Goal: Navigation & Orientation: Find specific page/section

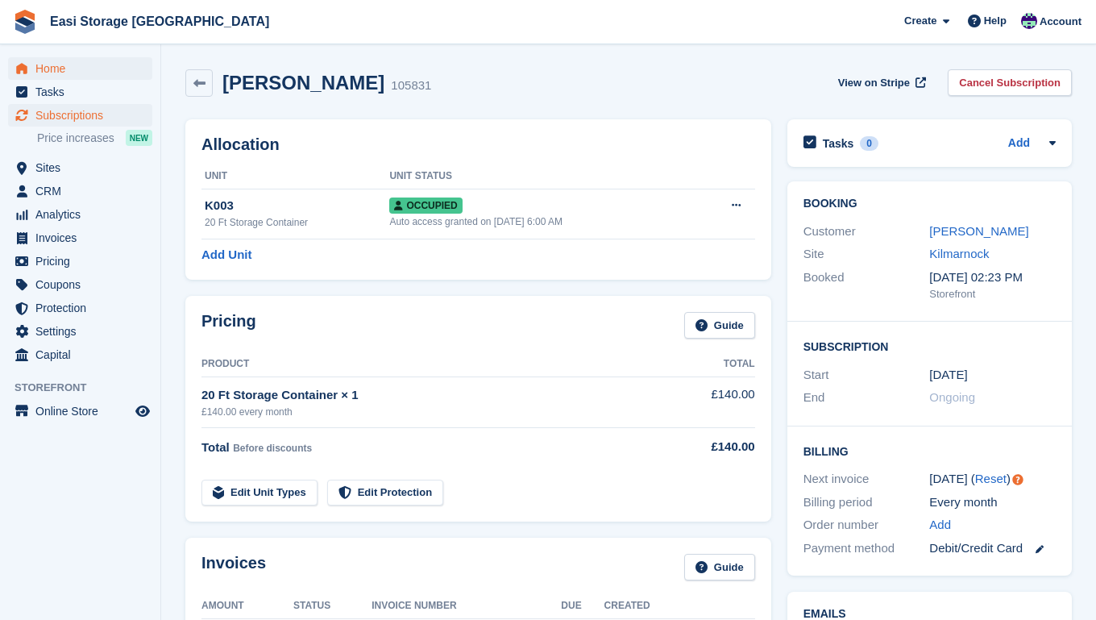
click at [50, 72] on span "Home" at bounding box center [83, 68] width 97 height 23
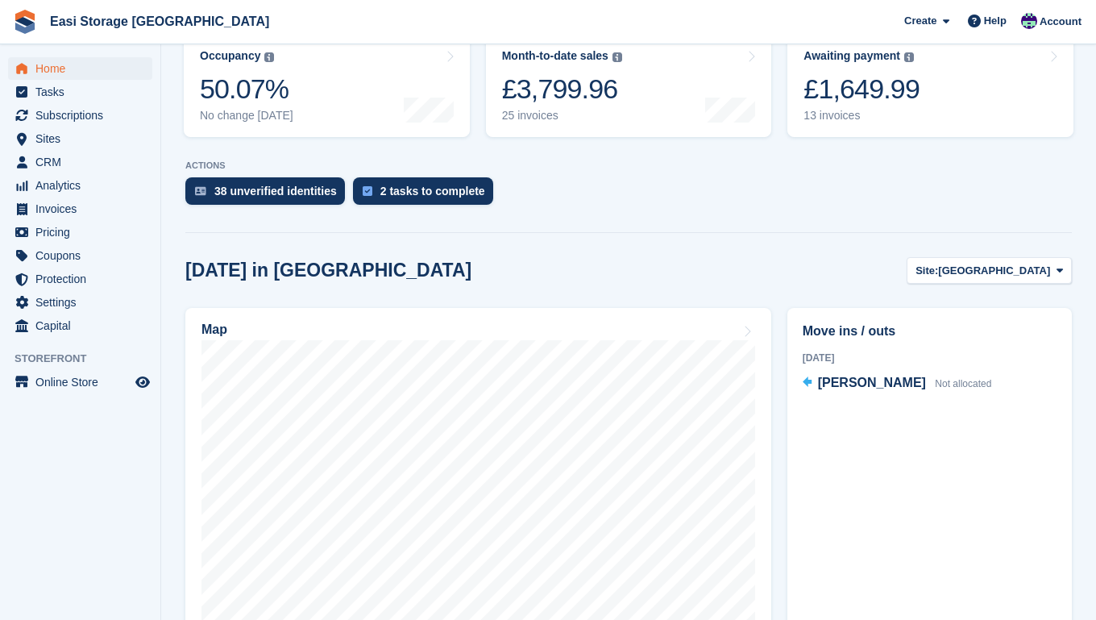
scroll to position [252, 0]
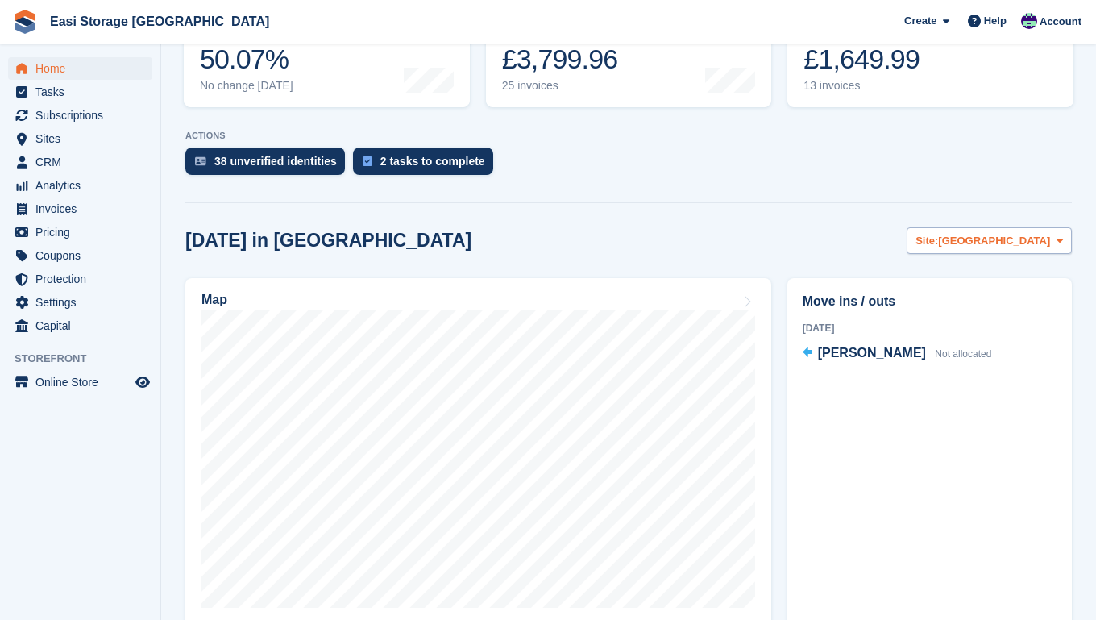
click at [1057, 241] on icon at bounding box center [1060, 240] width 6 height 10
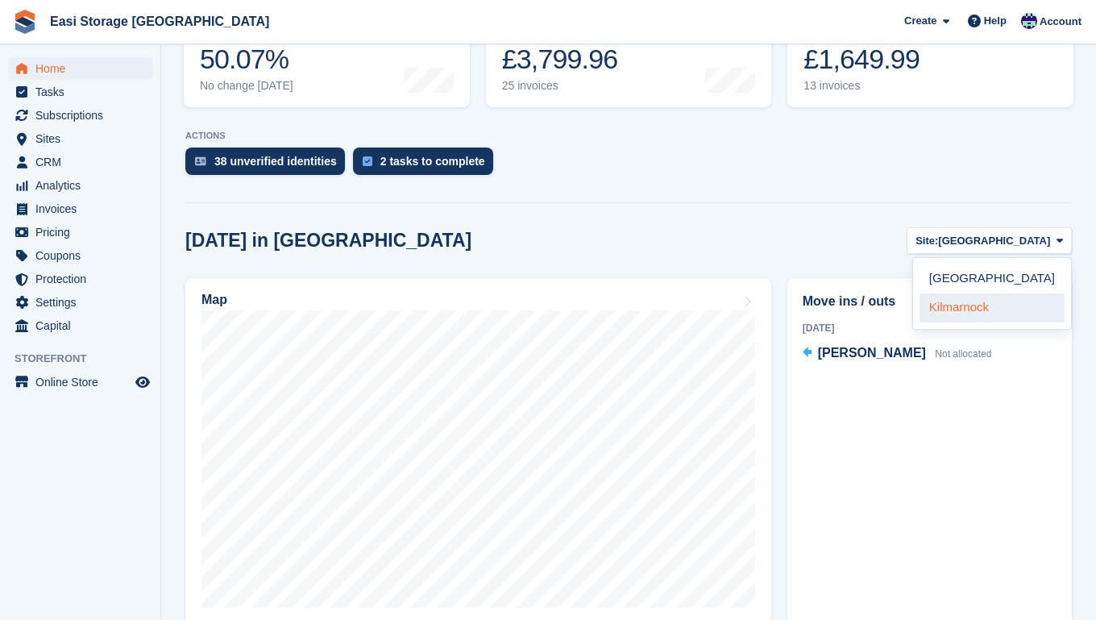
click at [1012, 305] on link "Kilmarnock" at bounding box center [992, 307] width 145 height 29
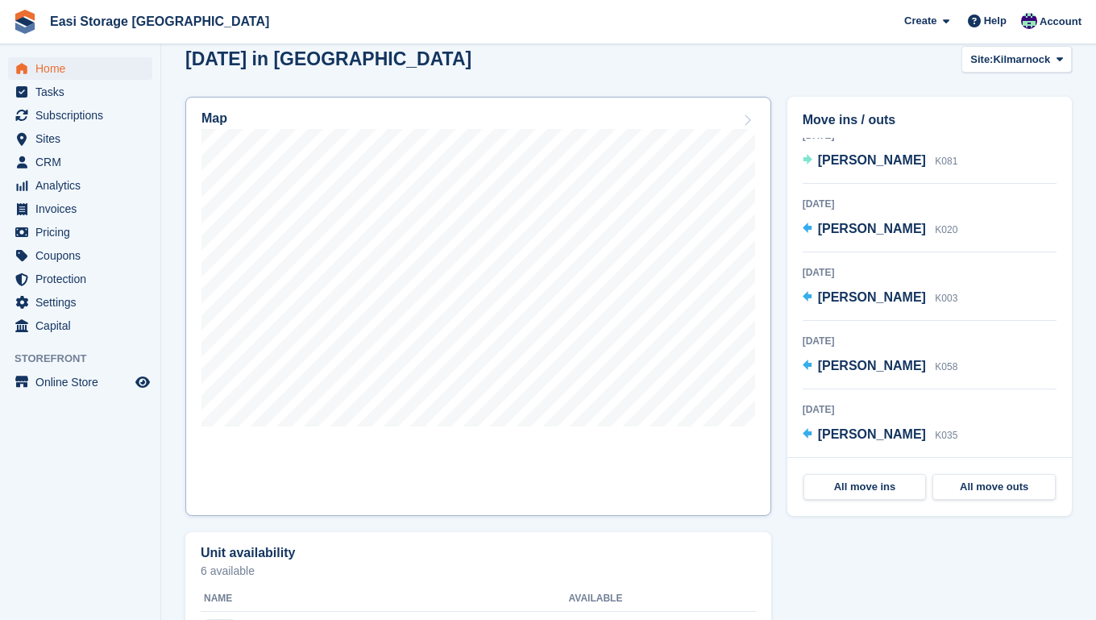
scroll to position [430, 0]
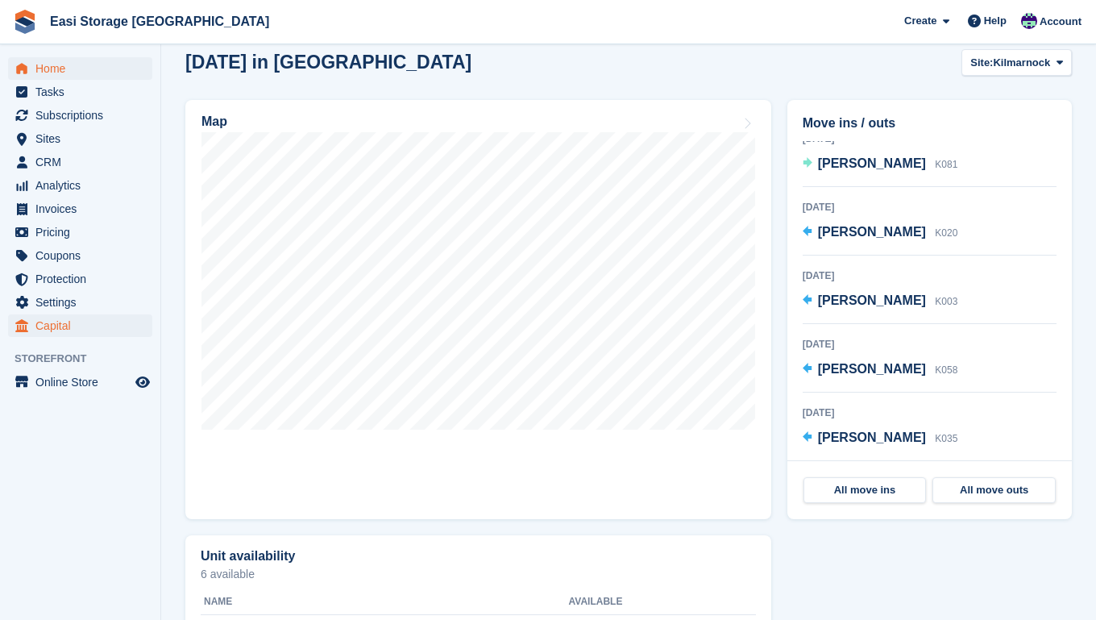
click at [47, 327] on span "Capital" at bounding box center [83, 325] width 97 height 23
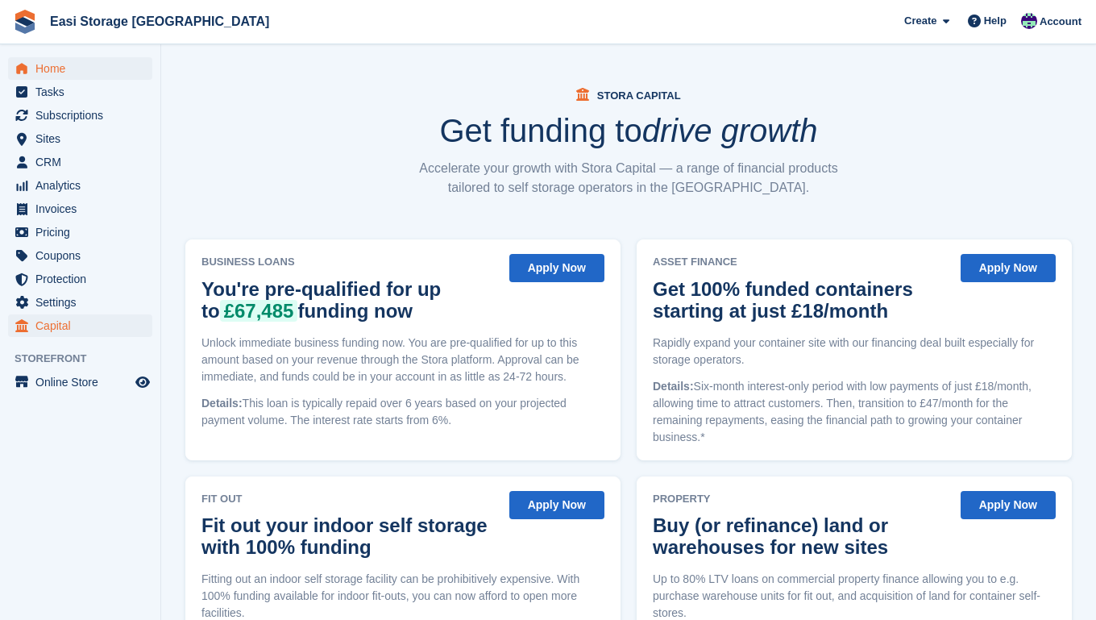
click at [51, 69] on span "Home" at bounding box center [83, 68] width 97 height 23
